Goal: Task Accomplishment & Management: Use online tool/utility

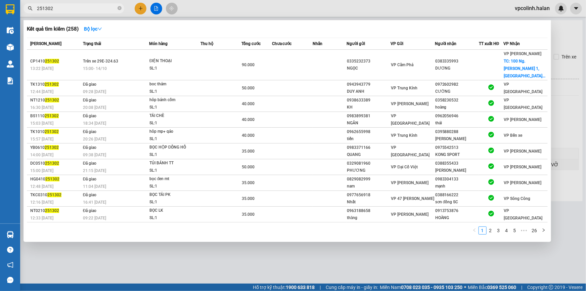
click at [105, 8] on input "251302" at bounding box center [76, 8] width 79 height 7
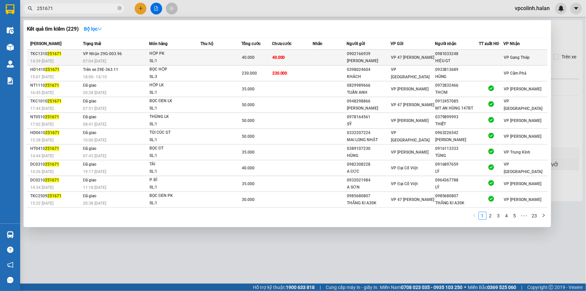
click at [111, 58] on div "07:04 [DATE]" at bounding box center [116, 60] width 66 height 7
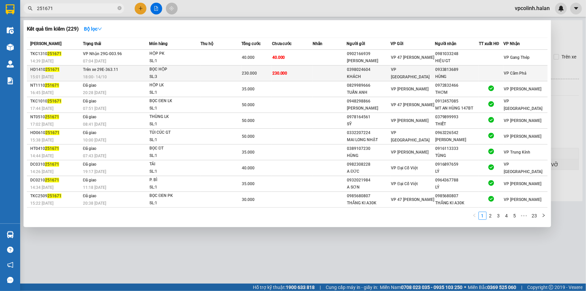
click at [121, 67] on td "Trên xe 29E-363.11 18:00 [DATE]" at bounding box center [115, 74] width 68 height 16
click at [170, 73] on div "SL: 3" at bounding box center [175, 76] width 50 height 7
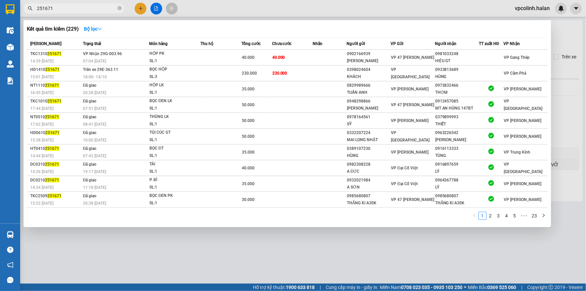
click at [165, 244] on div at bounding box center [293, 145] width 586 height 291
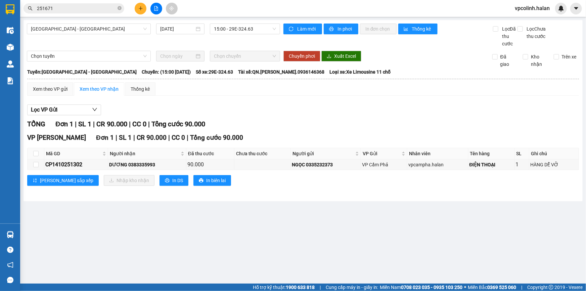
click at [82, 15] on div "Kết quả tìm kiếm ( 229 ) Bộ lọc Mã ĐH Trạng thái Món hàng Thu hộ Tổng cước Chưa…" at bounding box center [293, 8] width 586 height 17
click at [80, 7] on input "251671" at bounding box center [76, 8] width 79 height 7
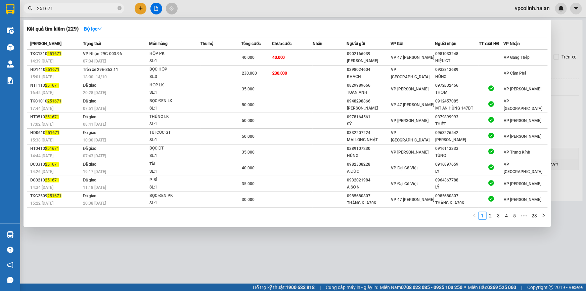
click at [80, 7] on input "251671" at bounding box center [76, 8] width 79 height 7
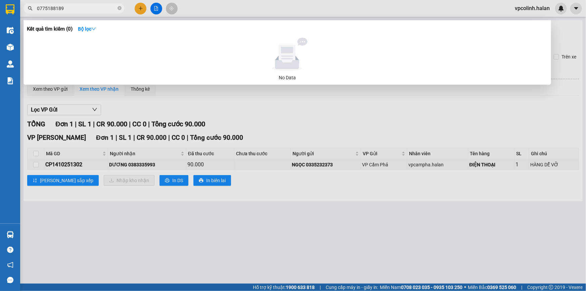
click at [260, 197] on div at bounding box center [293, 145] width 586 height 291
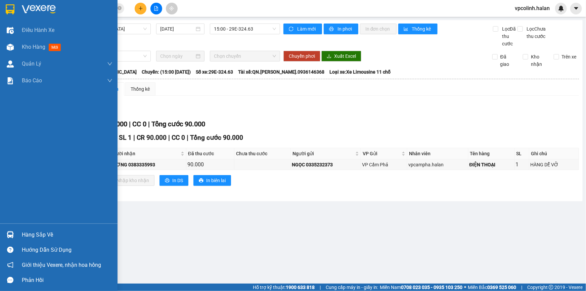
click at [13, 235] on img at bounding box center [10, 234] width 7 height 7
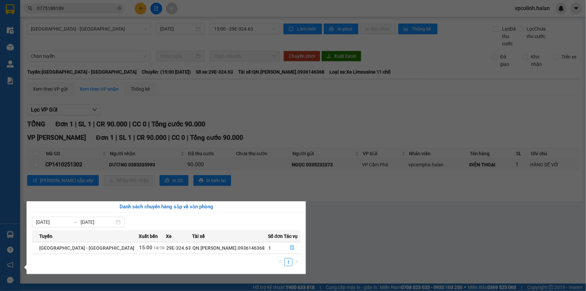
click at [256, 127] on section "Kết quả tìm kiếm ( 0 ) Bộ lọc No Data 0775188189 vpcolinh.halan Điều hành xe Kh…" at bounding box center [293, 145] width 586 height 291
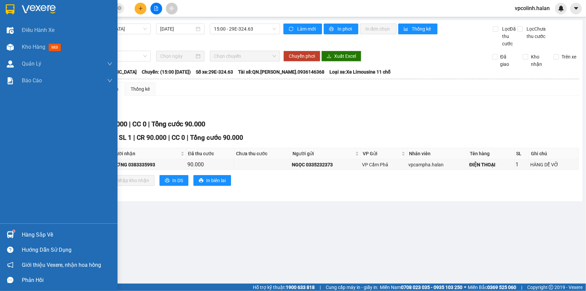
click at [5, 227] on div "Hàng sắp về" at bounding box center [59, 234] width 118 height 15
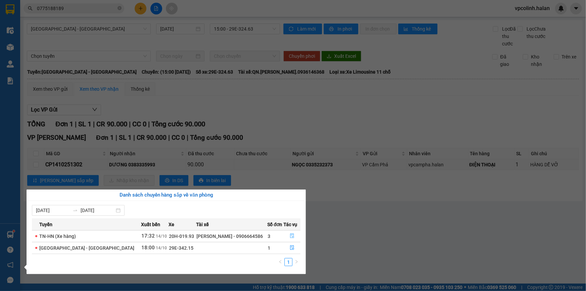
click at [287, 237] on button "button" at bounding box center [292, 236] width 16 height 11
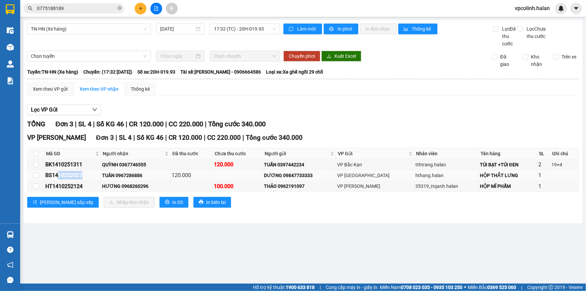
drag, startPoint x: 57, startPoint y: 175, endPoint x: 84, endPoint y: 177, distance: 26.3
click at [84, 177] on div "BS1410252027" at bounding box center [72, 175] width 54 height 8
copy div "10252027"
click at [83, 12] on span "0775188189" at bounding box center [74, 8] width 101 height 10
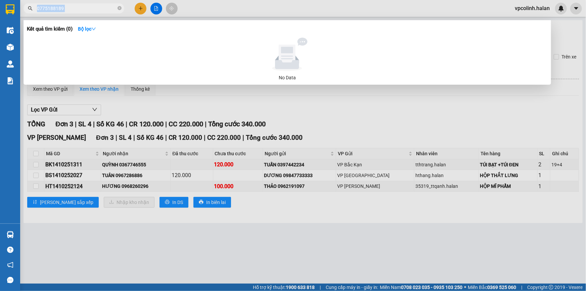
click at [83, 12] on span "0775188189" at bounding box center [74, 8] width 101 height 10
click at [82, 8] on input "0775188189" at bounding box center [76, 8] width 79 height 7
paste input "10252027"
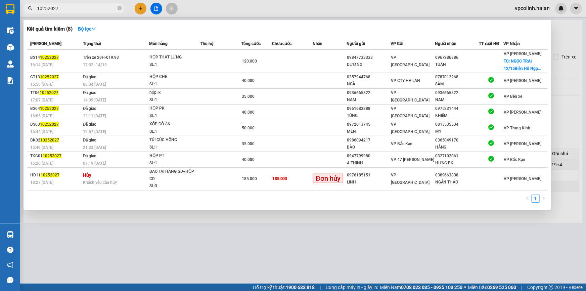
click at [170, 235] on div at bounding box center [293, 145] width 586 height 291
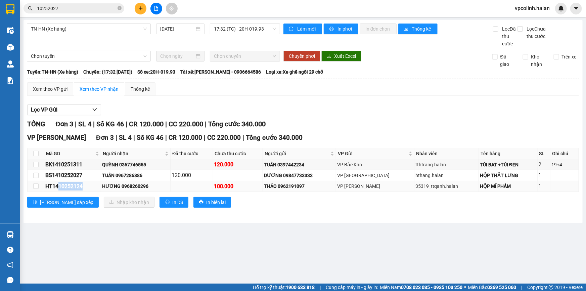
drag, startPoint x: 57, startPoint y: 185, endPoint x: 88, endPoint y: 185, distance: 30.9
click at [88, 185] on div "HT1410252124" at bounding box center [72, 186] width 54 height 8
copy div "10252124"
click at [80, 9] on input "10252027" at bounding box center [76, 8] width 79 height 7
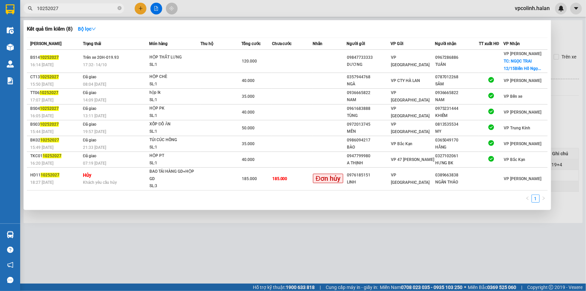
click at [80, 9] on input "10252027" at bounding box center [76, 8] width 79 height 7
paste input "124"
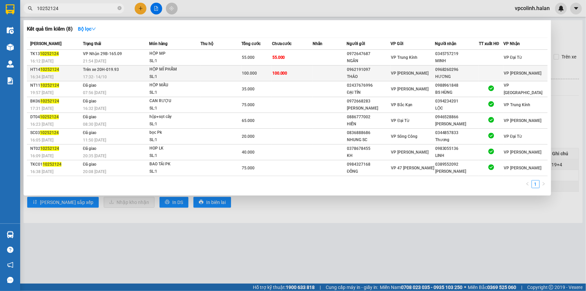
type input "10252124"
click at [146, 66] on td "Trên xe 20H-019.93 17:32 [DATE]" at bounding box center [115, 74] width 68 height 16
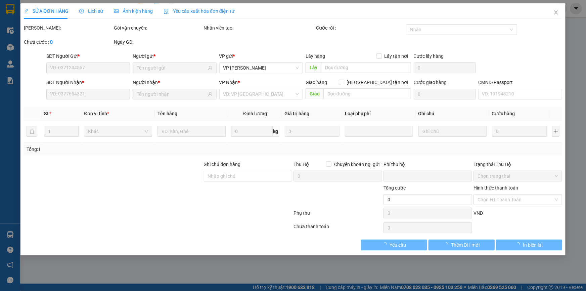
type input "0962191097"
type input "THẢO"
type input "0968260296"
type input "HƯƠNG"
type input "0"
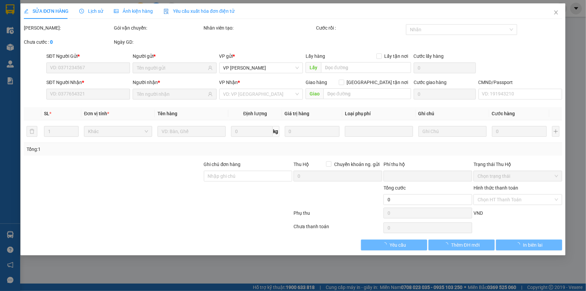
type input "100.000"
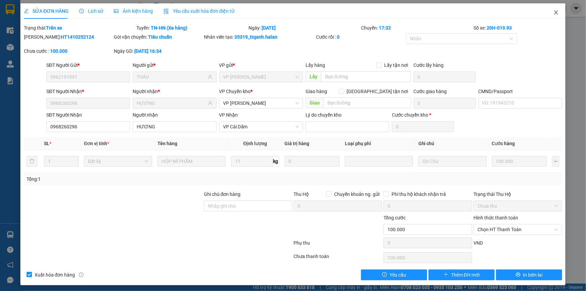
click at [554, 14] on icon "close" at bounding box center [556, 12] width 5 height 5
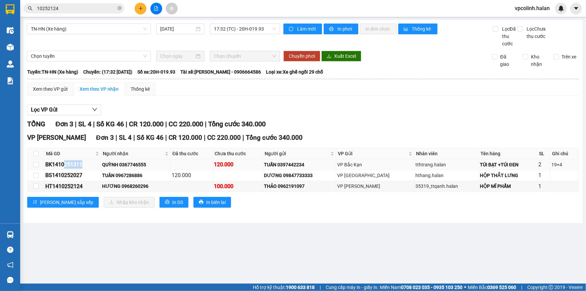
drag, startPoint x: 64, startPoint y: 167, endPoint x: 90, endPoint y: 162, distance: 26.3
click at [90, 162] on div "BK1410251311" at bounding box center [72, 164] width 54 height 8
copy div "251311"
click at [67, 10] on input "10252124" at bounding box center [76, 8] width 79 height 7
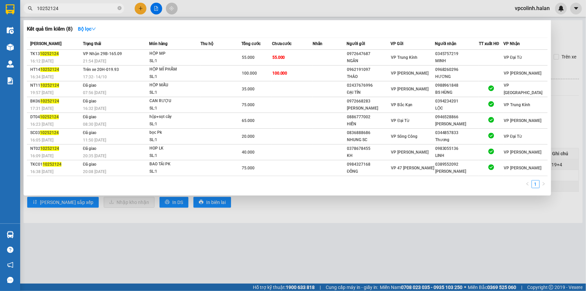
click at [67, 10] on input "10252124" at bounding box center [76, 8] width 79 height 7
paste input "251311"
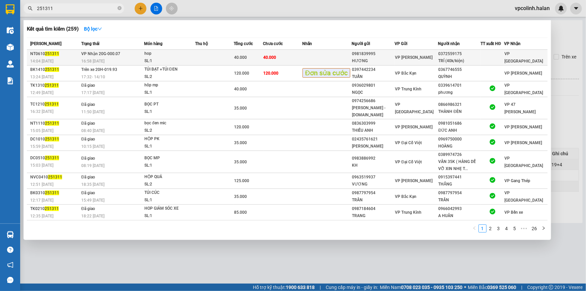
type input "251311"
click at [91, 61] on span "16:58 [DATE]" at bounding box center [92, 61] width 23 height 5
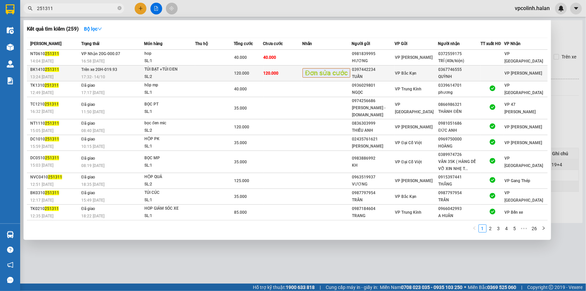
click at [342, 77] on span "Đơn sửa cước" at bounding box center [327, 72] width 48 height 9
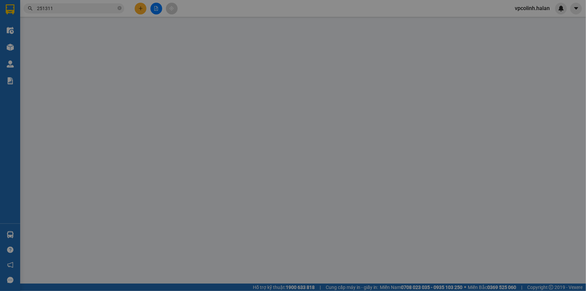
type input "0397442234"
type input "TUẤN"
type input "0367746555"
type input "QUỲNH"
type input "0"
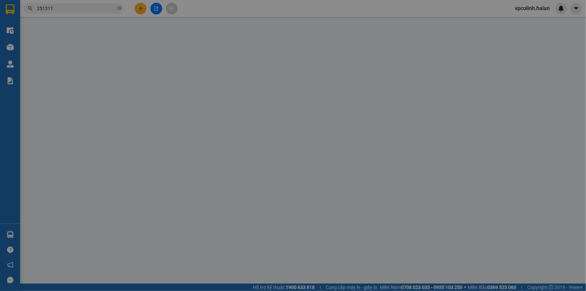
type input "120.000"
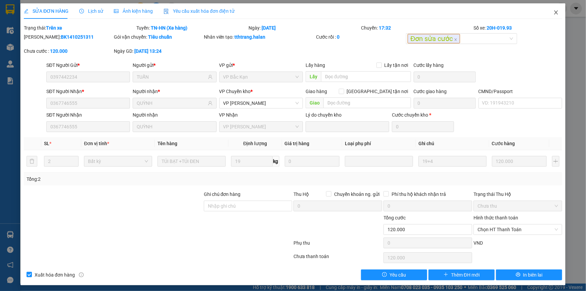
click at [556, 14] on span "Close" at bounding box center [556, 12] width 19 height 19
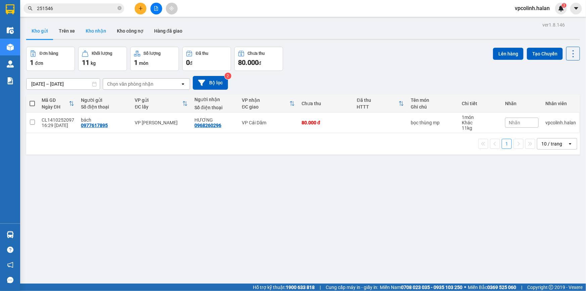
drag, startPoint x: 96, startPoint y: 28, endPoint x: 84, endPoint y: 30, distance: 12.3
click at [95, 28] on button "Kho nhận" at bounding box center [95, 31] width 31 height 16
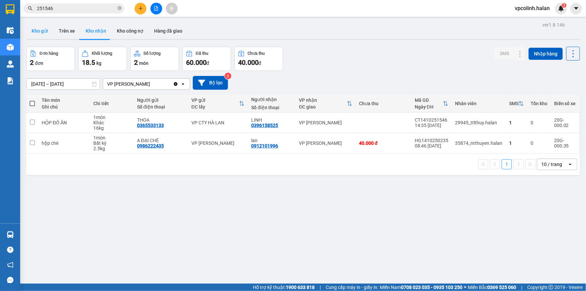
click at [40, 32] on button "Kho gửi" at bounding box center [39, 31] width 27 height 16
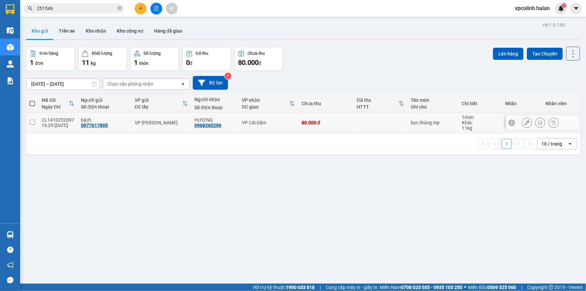
click at [403, 129] on td at bounding box center [381, 123] width 54 height 20
checkbox input "true"
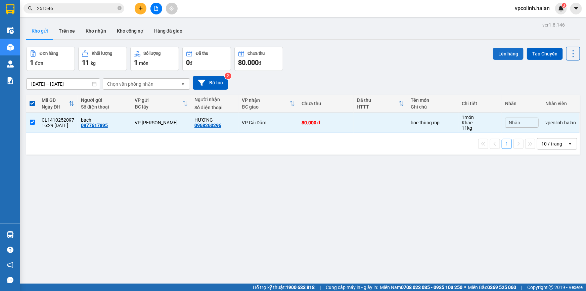
click at [502, 51] on button "Lên hàng" at bounding box center [508, 54] width 31 height 12
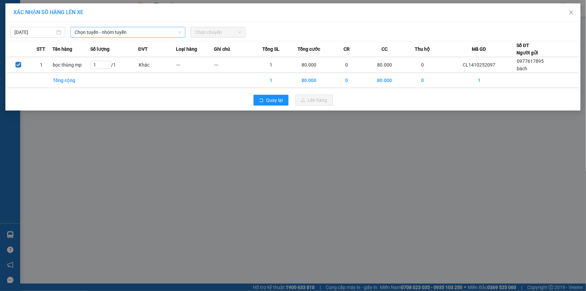
click at [135, 33] on span "Chọn tuyến - nhóm tuyến" at bounding box center [128, 32] width 107 height 10
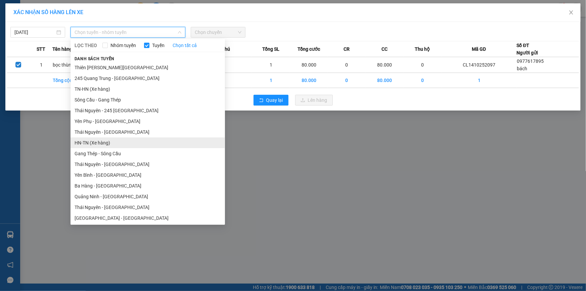
click at [75, 142] on li "HN-TN (Xe hàng)" at bounding box center [148, 142] width 155 height 11
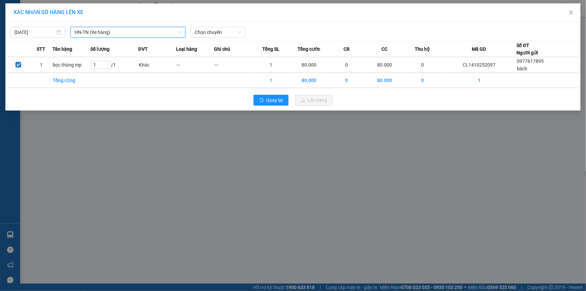
click at [153, 33] on span "HN-TN (Xe hàng)" at bounding box center [128, 32] width 107 height 10
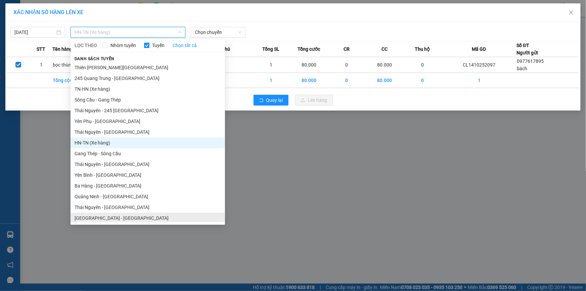
click at [87, 216] on li "Hà Nội - Quảng Ninh" at bounding box center [148, 218] width 155 height 11
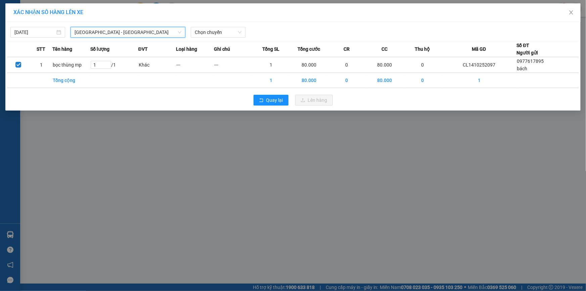
click at [245, 24] on div "14/10/2025 Hà Nội - Quảng Ninh Hà Nội - Quảng Ninh LỌC THEO Nhóm tuyến Tuyến Ch…" at bounding box center [293, 31] width 572 height 14
click at [240, 30] on span "Chọn chuyến" at bounding box center [218, 32] width 47 height 10
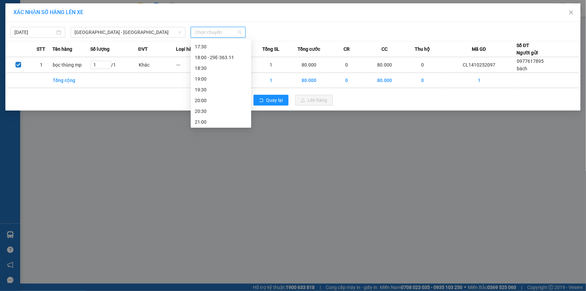
scroll to position [311, 0]
click at [215, 56] on div "18:00 - 29E-363.11" at bounding box center [221, 56] width 52 height 7
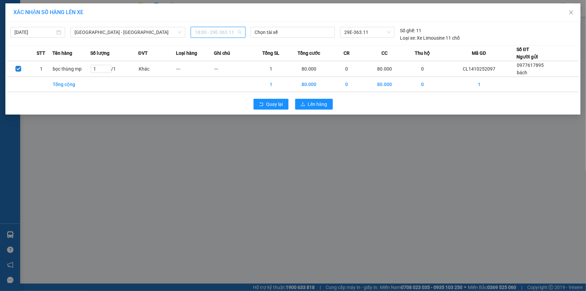
click at [239, 30] on span "18:00 - 29E-363.11" at bounding box center [218, 32] width 47 height 10
click at [210, 33] on span "18:00 - 29E-363.11" at bounding box center [218, 32] width 47 height 10
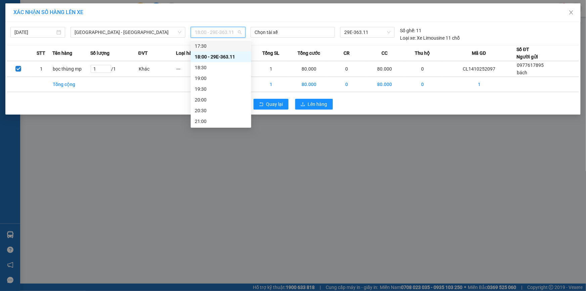
scroll to position [281, 0]
click at [206, 64] on div "17:00" at bounding box center [221, 65] width 52 height 7
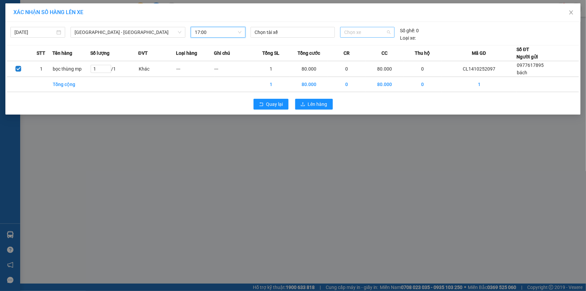
drag, startPoint x: 369, startPoint y: 33, endPoint x: 325, endPoint y: 40, distance: 44.9
click at [369, 33] on span "Chọn xe" at bounding box center [367, 32] width 46 height 10
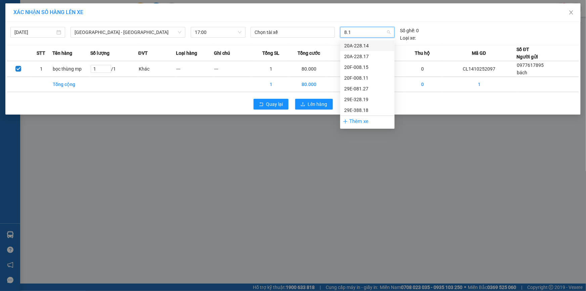
type input "8.18"
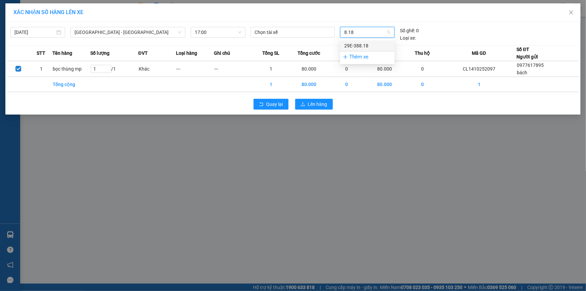
click at [350, 41] on div "29E-388.18" at bounding box center [367, 45] width 54 height 11
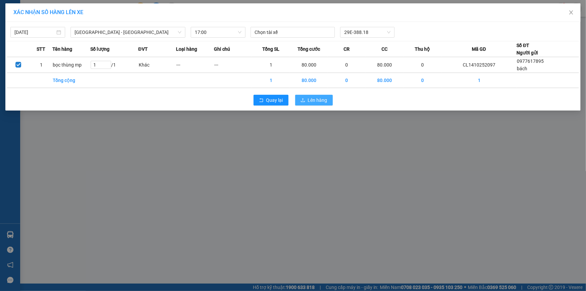
click at [311, 99] on span "Lên hàng" at bounding box center [317, 99] width 19 height 7
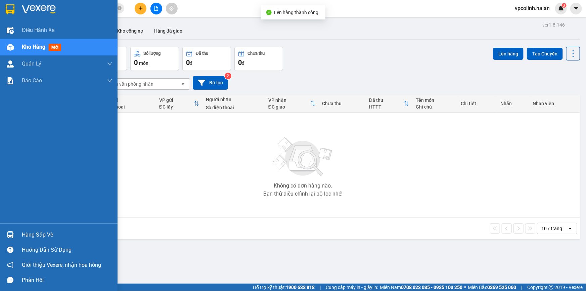
click at [13, 235] on img at bounding box center [10, 234] width 7 height 7
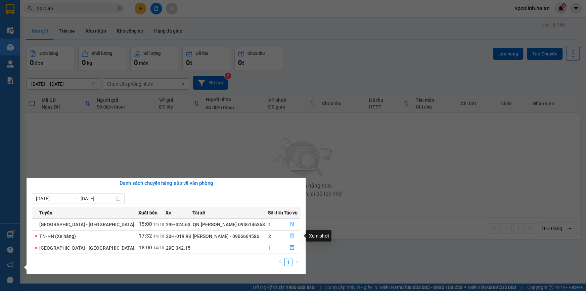
click at [291, 236] on icon "file-done" at bounding box center [293, 236] width 4 height 5
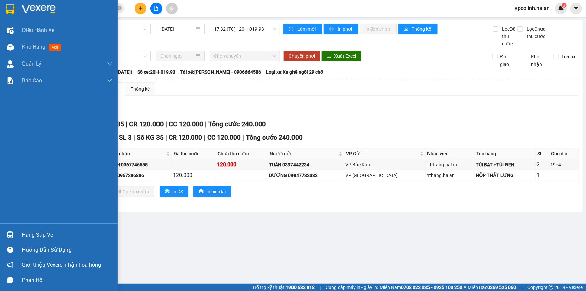
click at [12, 230] on div at bounding box center [10, 235] width 12 height 12
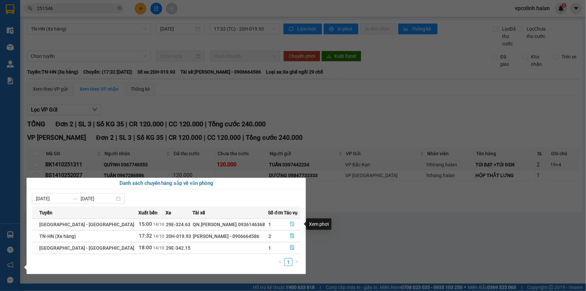
click at [291, 223] on icon "file-done" at bounding box center [292, 224] width 5 height 5
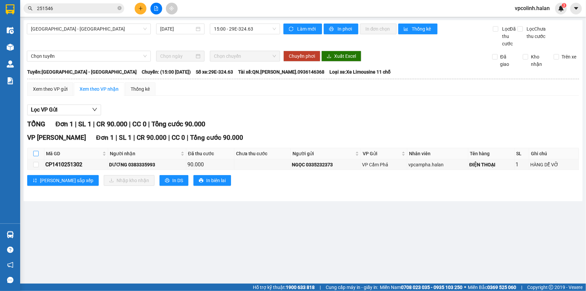
click at [38, 155] on input "checkbox" at bounding box center [35, 153] width 5 height 5
checkbox input "true"
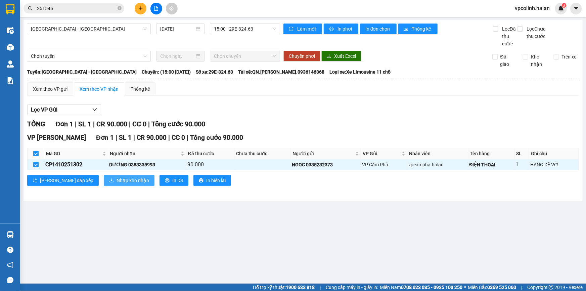
click at [122, 180] on button "Nhập kho nhận" at bounding box center [129, 180] width 51 height 11
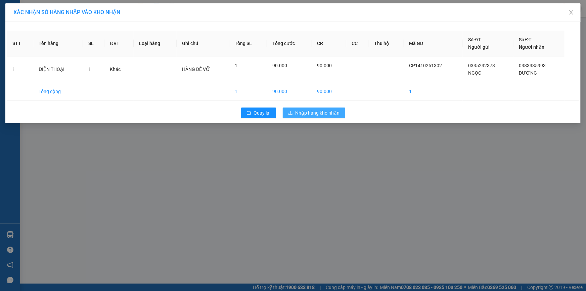
click at [307, 117] on button "Nhập hàng kho nhận" at bounding box center [314, 113] width 62 height 11
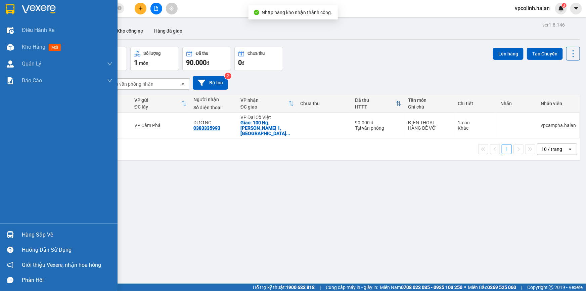
drag, startPoint x: 3, startPoint y: 234, endPoint x: 26, endPoint y: 231, distance: 23.0
click at [6, 233] on div "Hàng sắp về" at bounding box center [59, 234] width 118 height 15
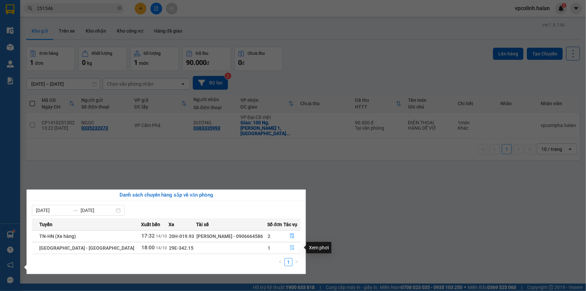
click at [290, 248] on icon "file-done" at bounding box center [292, 247] width 5 height 5
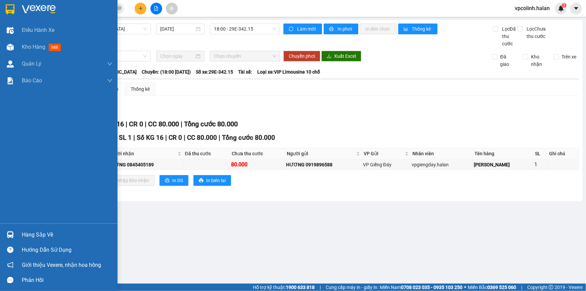
click at [9, 229] on div at bounding box center [10, 235] width 12 height 12
